Goal: Task Accomplishment & Management: Manage account settings

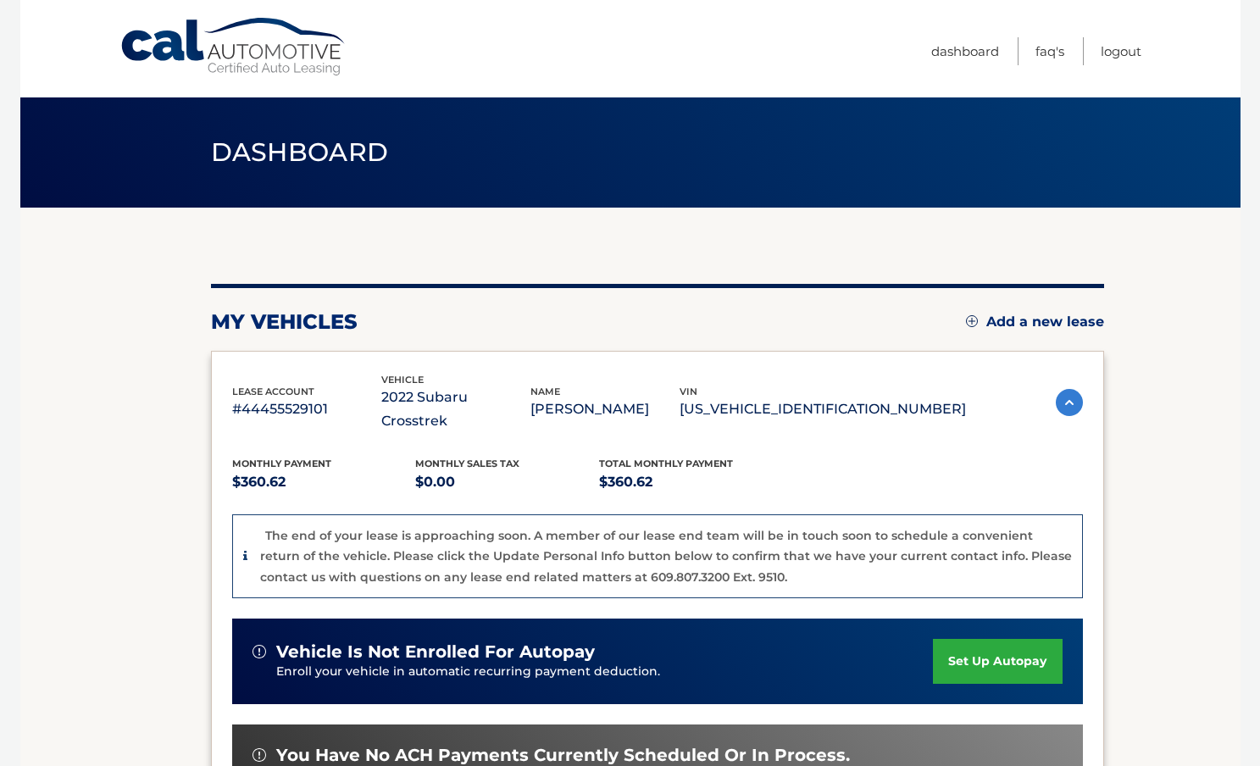
scroll to position [366, 0]
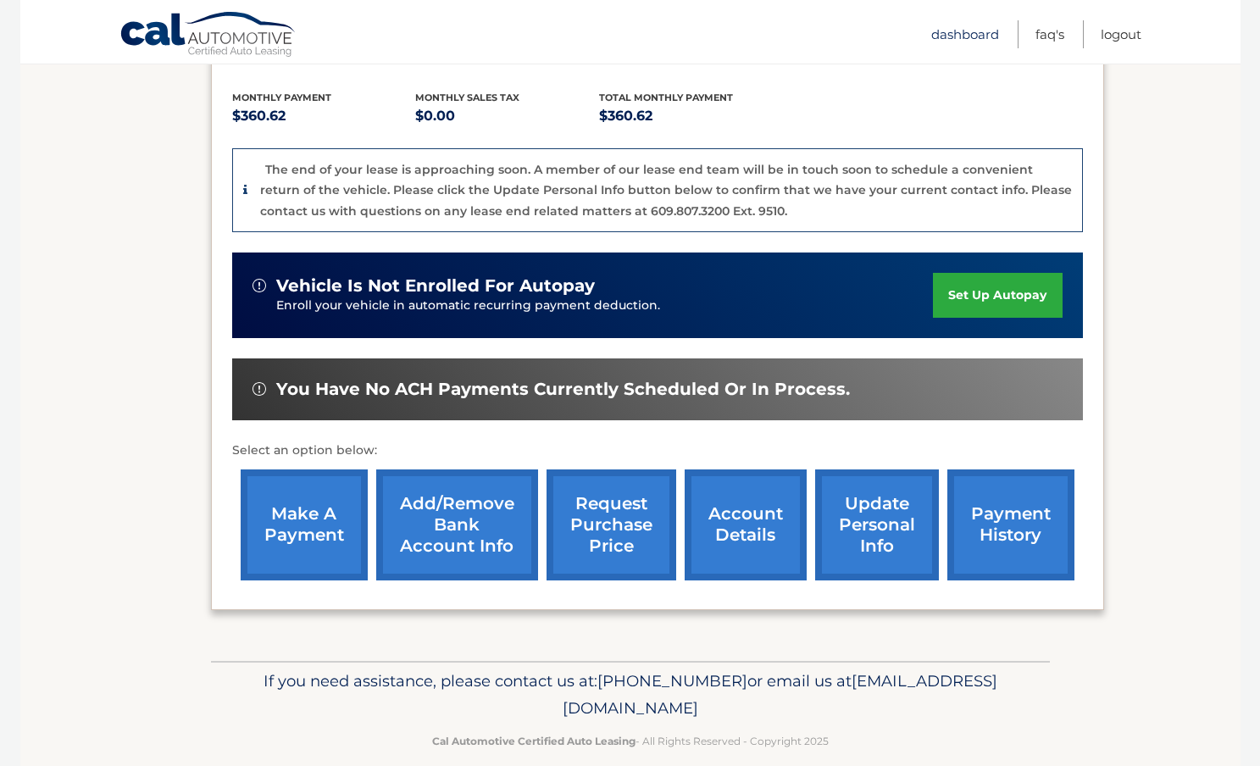
click at [952, 36] on link "Dashboard" at bounding box center [965, 34] width 68 height 28
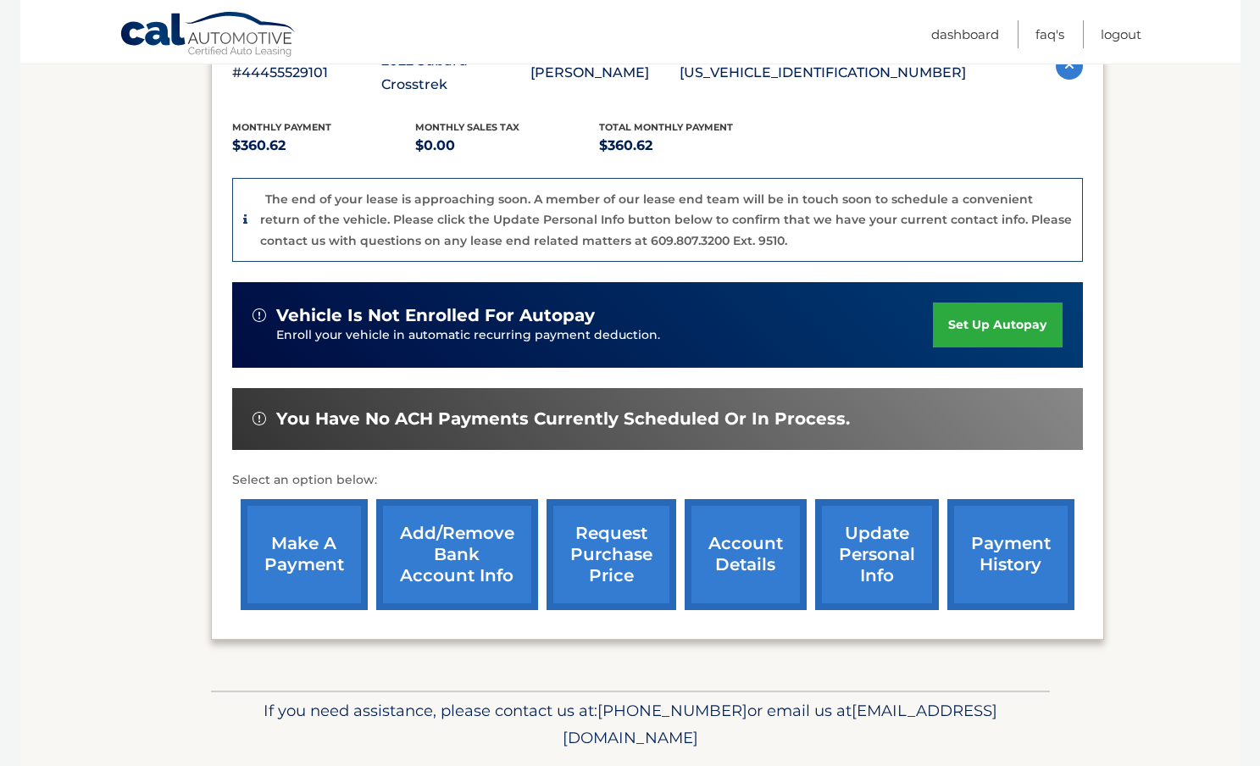
scroll to position [366, 0]
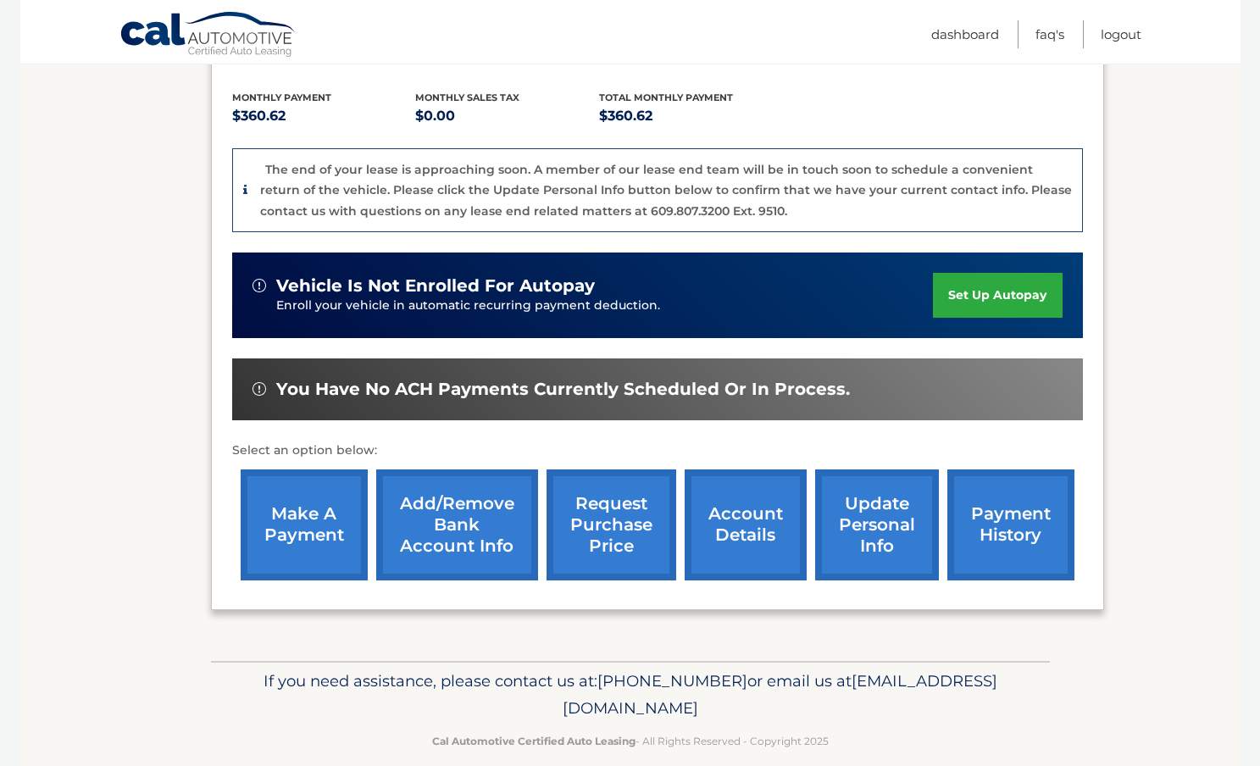
click at [748, 492] on link "account details" at bounding box center [746, 524] width 122 height 111
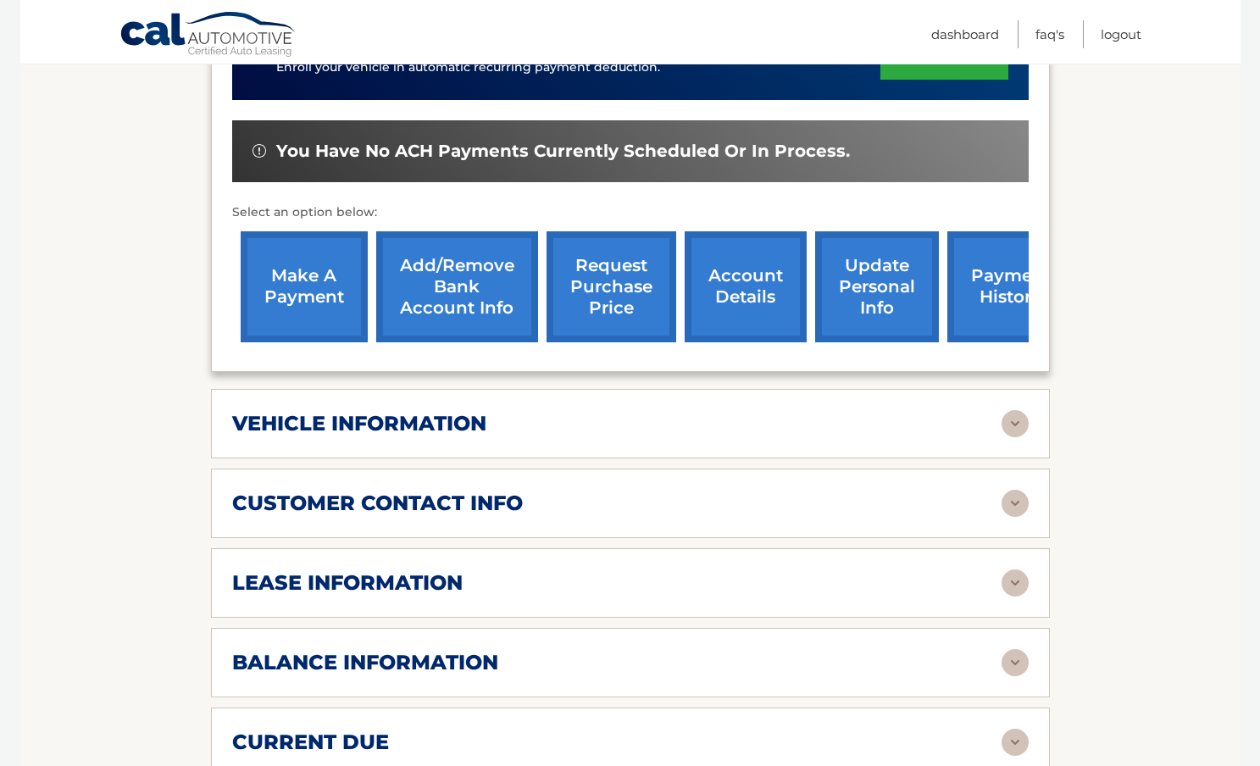
scroll to position [763, 0]
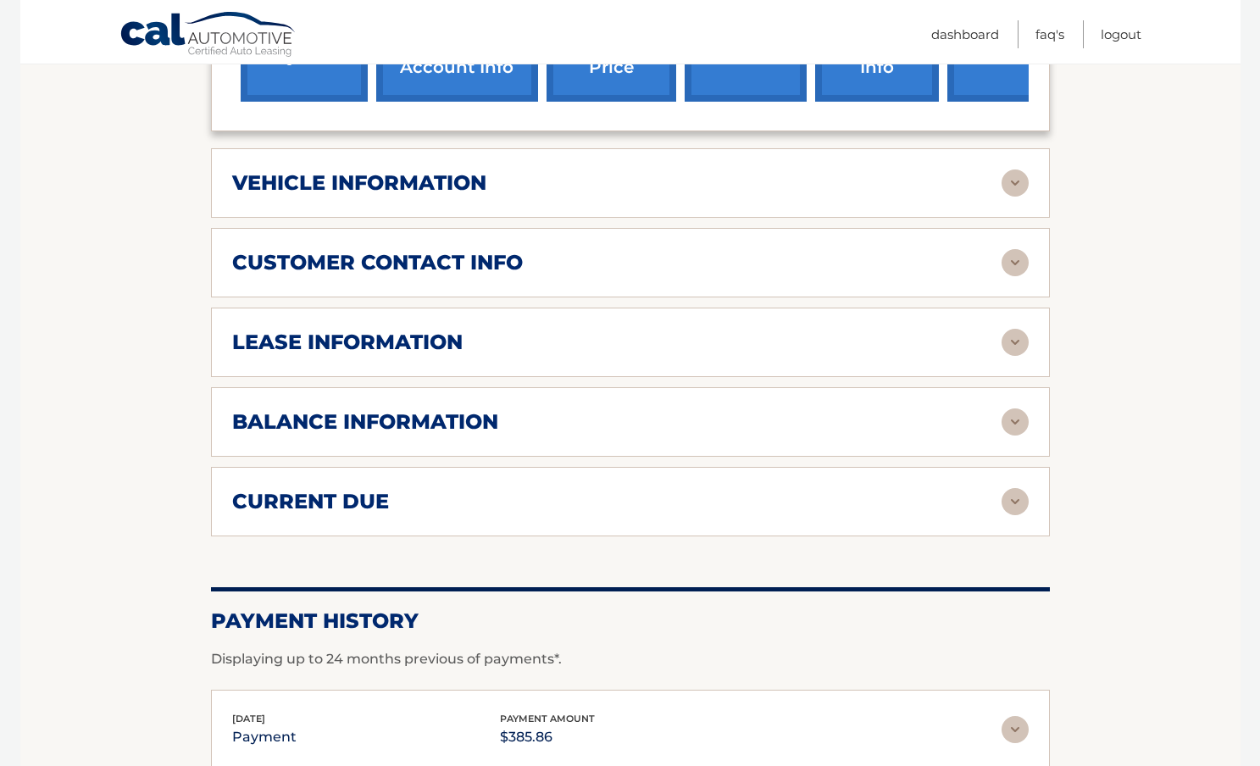
click at [468, 330] on div "lease information" at bounding box center [616, 342] width 769 height 25
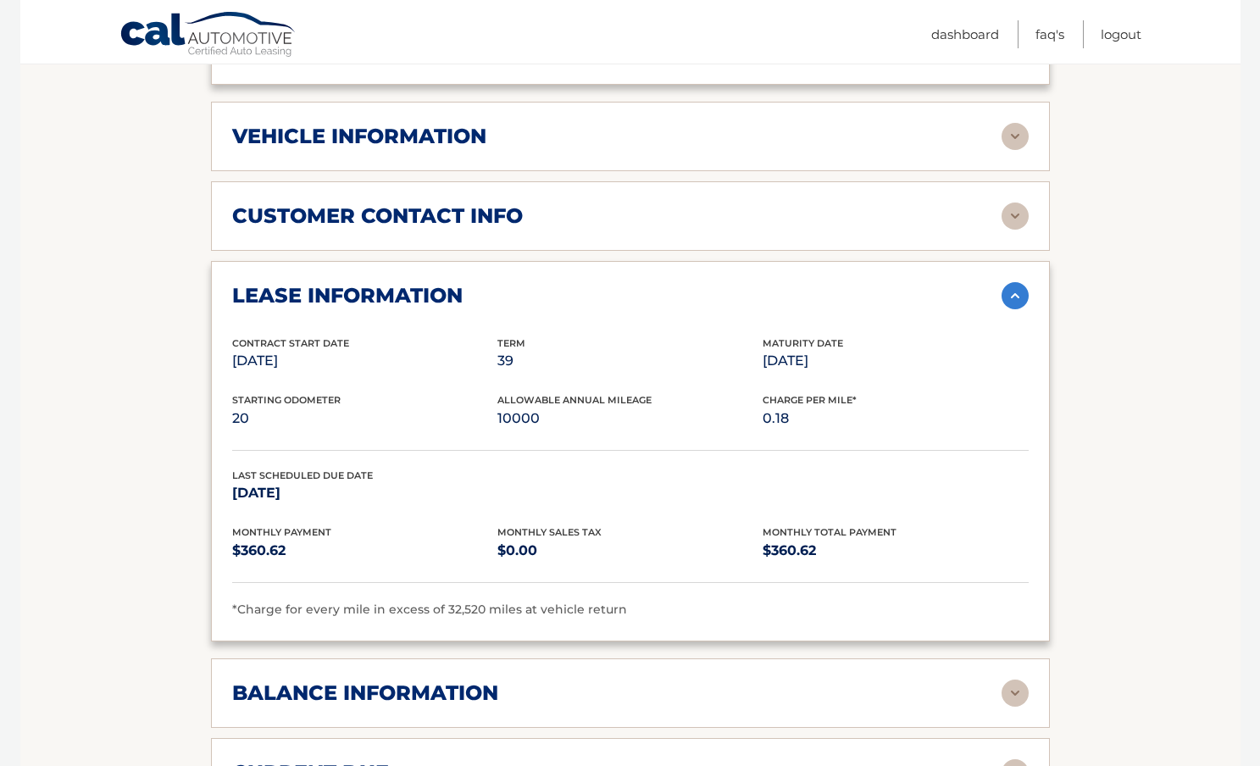
scroll to position [847, 0]
